Goal: Task Accomplishment & Management: Use online tool/utility

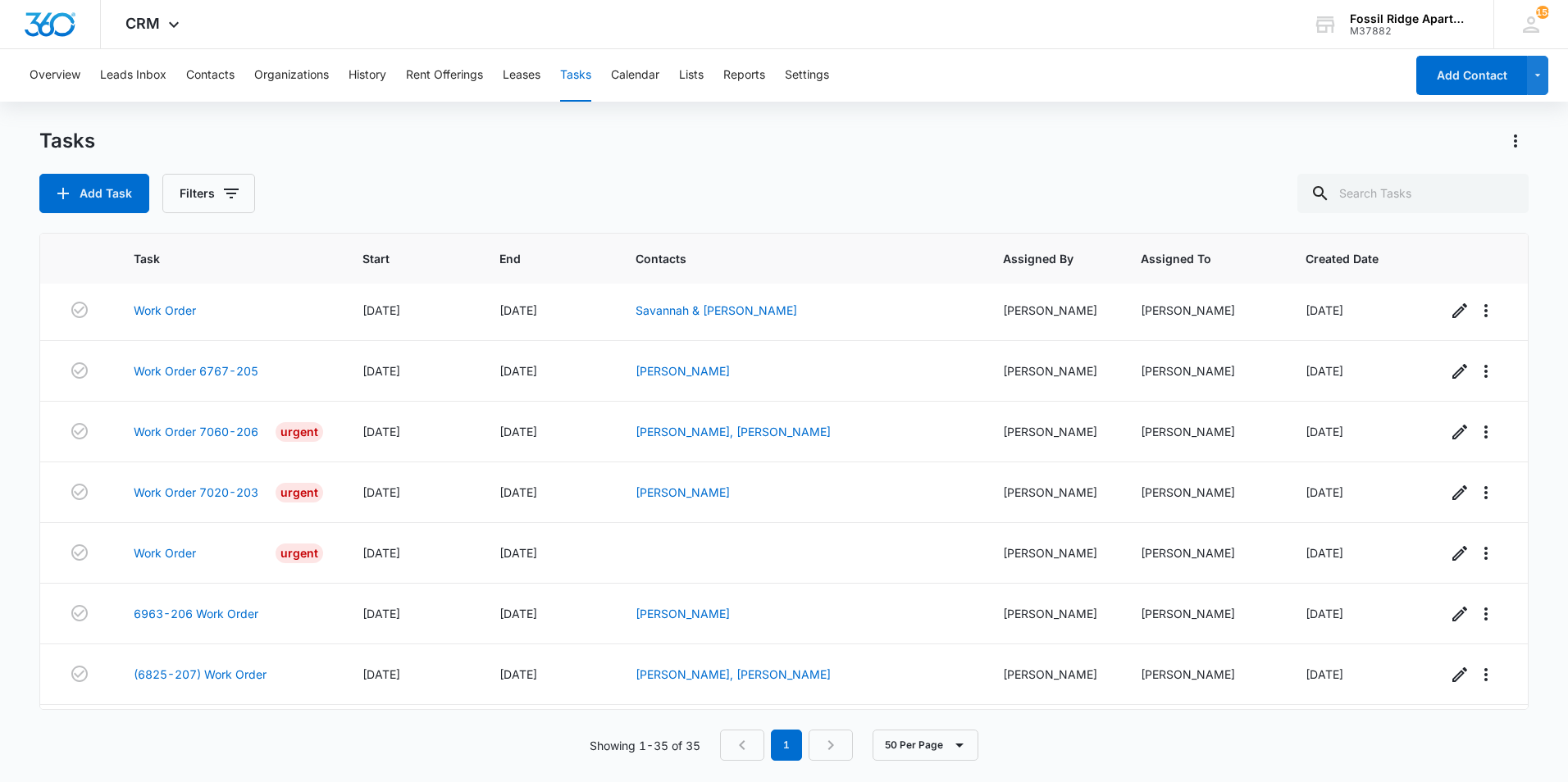
scroll to position [1698, 0]
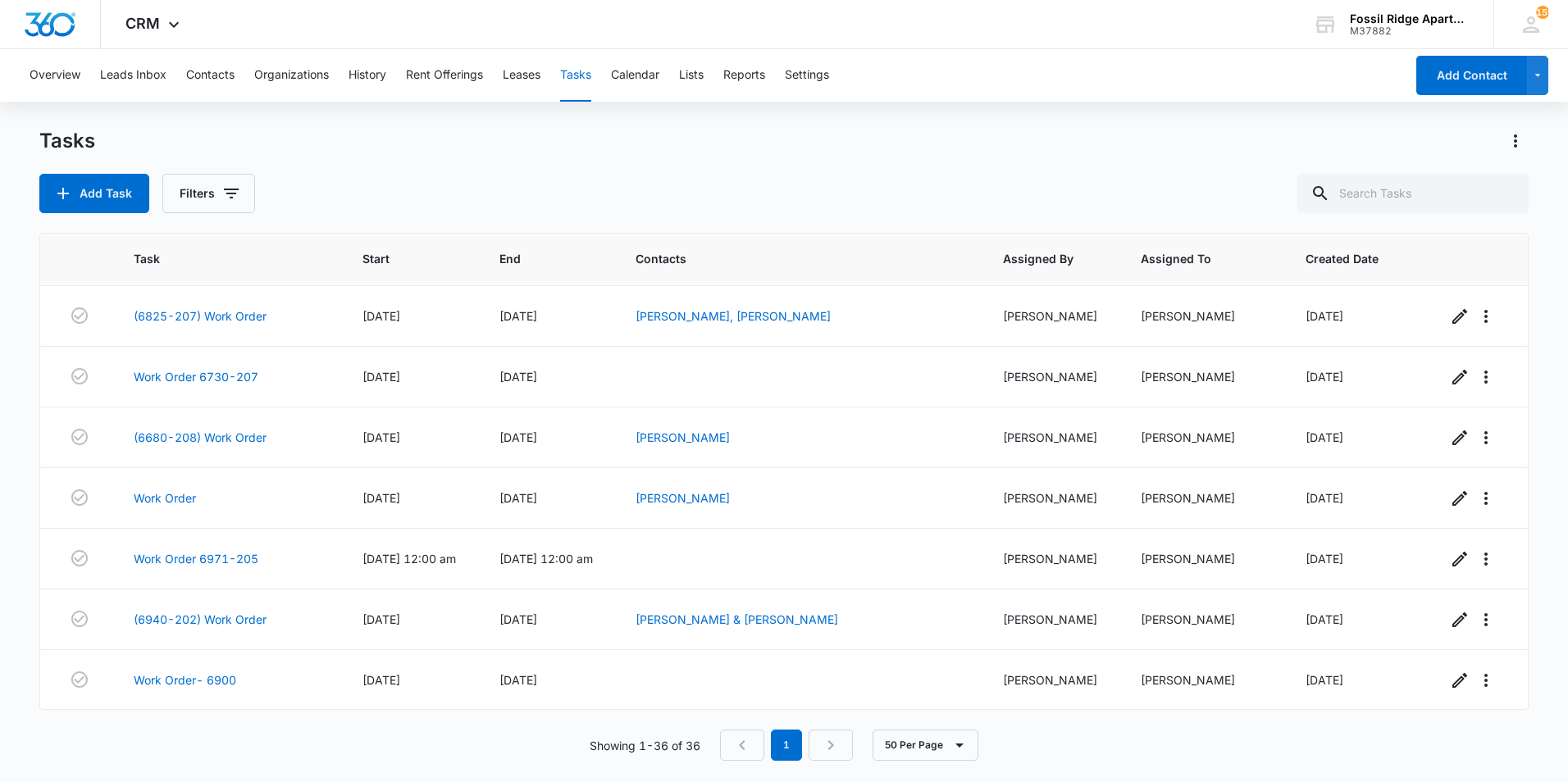
scroll to position [1758, 0]
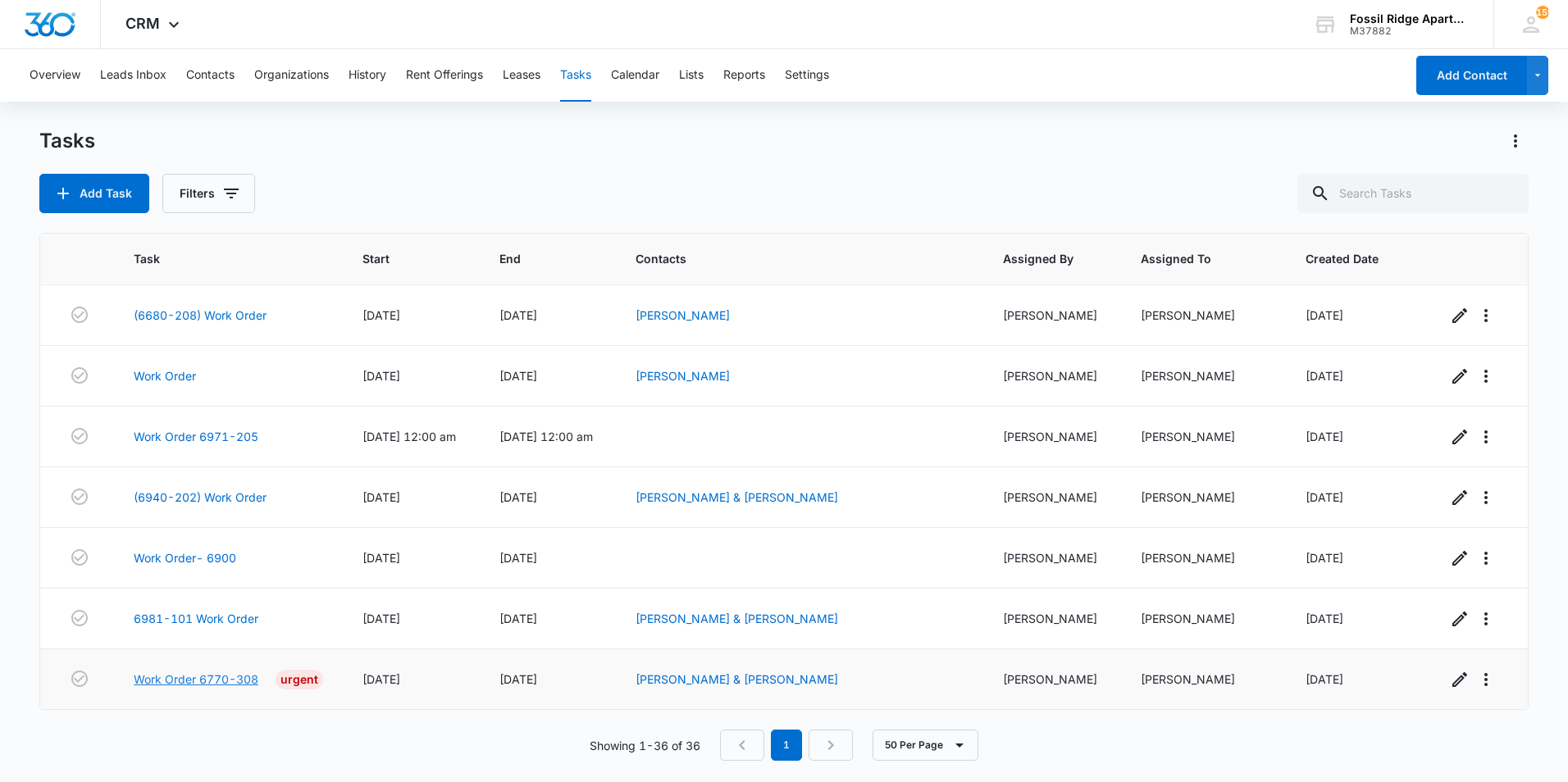
click at [219, 679] on link "Work Order 6770-308" at bounding box center [196, 679] width 124 height 17
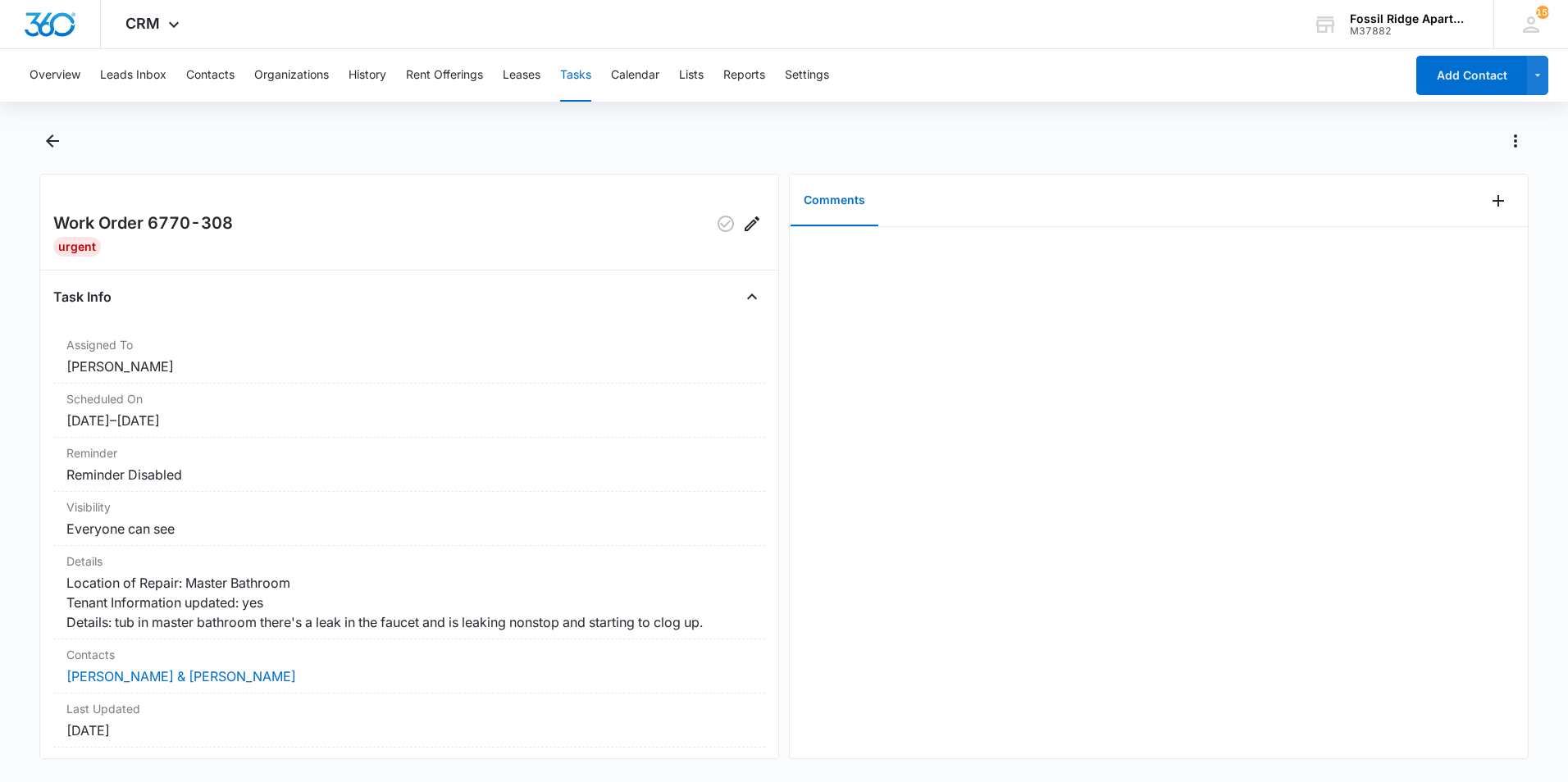
drag, startPoint x: 308, startPoint y: 185, endPoint x: 290, endPoint y: 202, distance: 24.8
click at [305, 190] on div "Work Order 6770-308 Urgent Task Info Assigned To [PERSON_NAME] Scheduled On [DA…" at bounding box center [409, 465] width 740 height 585
drag, startPoint x: 290, startPoint y: 202, endPoint x: 420, endPoint y: 245, distance: 136.9
